Goal: Find specific page/section: Find specific page/section

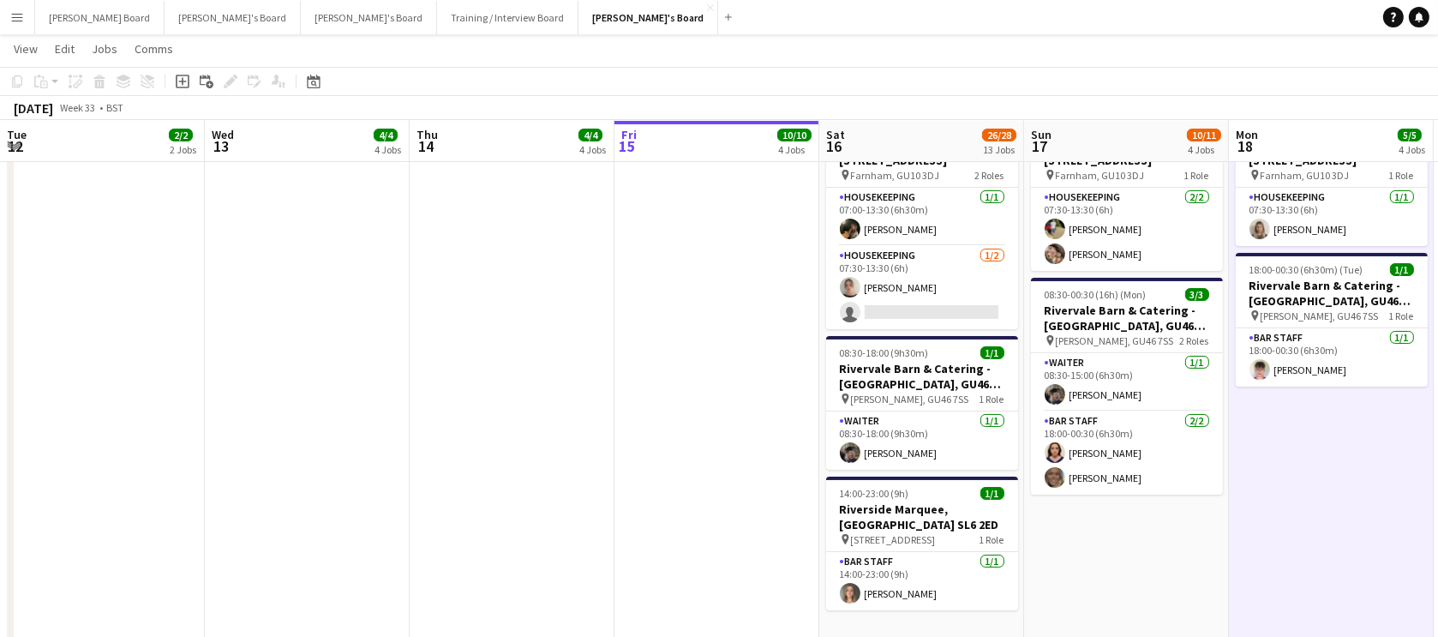
scroll to position [0, 410]
